Goal: Task Accomplishment & Management: Manage account settings

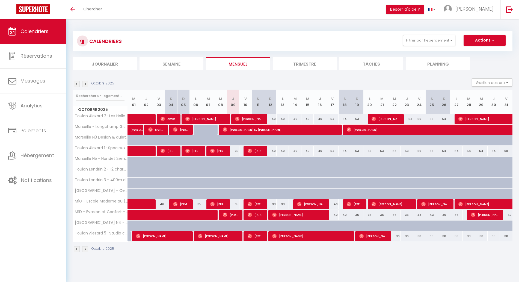
click at [85, 83] on img at bounding box center [85, 84] width 6 height 6
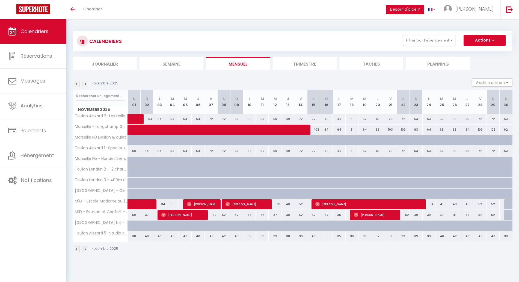
click at [76, 85] on img at bounding box center [77, 84] width 6 height 6
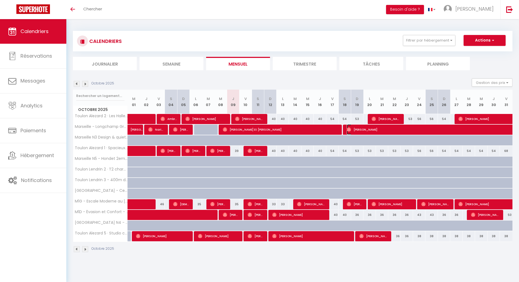
click at [372, 130] on span "[PERSON_NAME]" at bounding box center [523, 129] width 352 height 10
select select "OK"
select select "0"
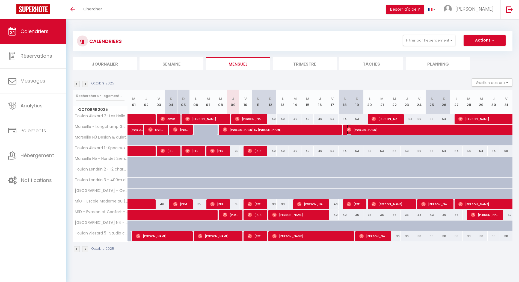
select select "1"
select select
select select "24736"
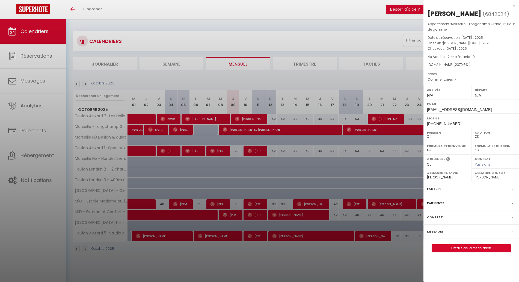
click at [440, 205] on label "Paiements" at bounding box center [435, 203] width 17 height 6
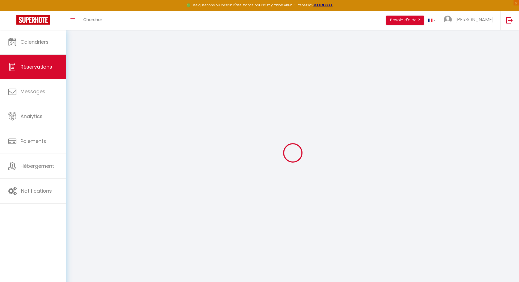
select select
checkbox input "false"
select select
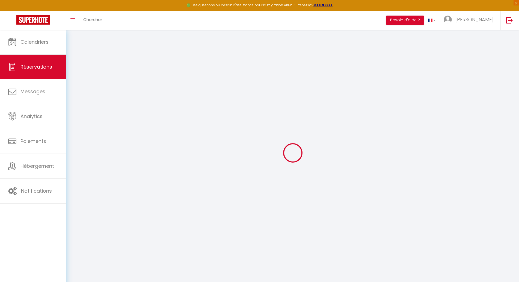
select select
checkbox input "false"
